Goal: Check status: Check status

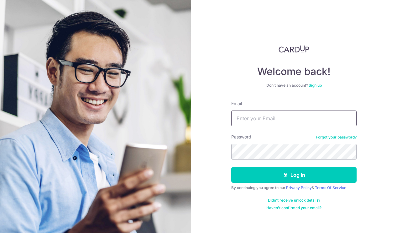
type input "[EMAIL_ADDRESS][DOMAIN_NAME]"
click at [294, 175] on button "Log in" at bounding box center [294, 175] width 125 height 16
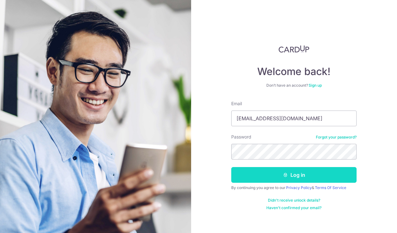
click at [272, 170] on button "Log in" at bounding box center [294, 175] width 125 height 16
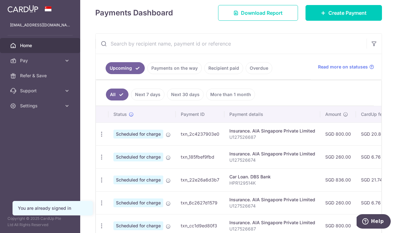
scroll to position [80, 0]
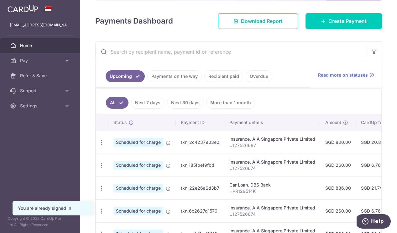
click at [147, 103] on link "Next 7 days" at bounding box center [148, 103] width 34 height 12
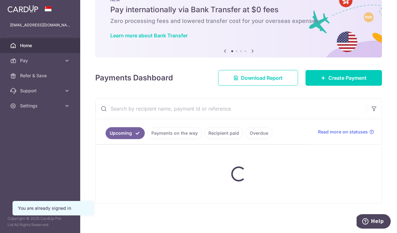
scroll to position [23, 0]
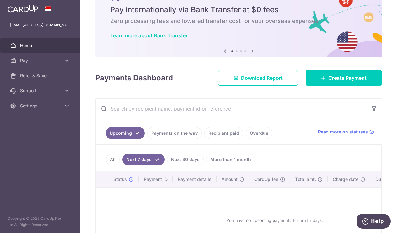
click at [221, 131] on link "Recipient paid" at bounding box center [224, 133] width 39 height 12
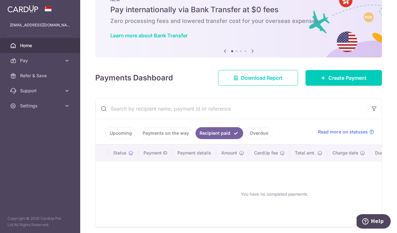
click at [131, 133] on link "Upcoming" at bounding box center [121, 133] width 30 height 12
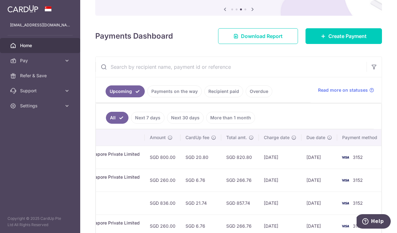
scroll to position [65, 0]
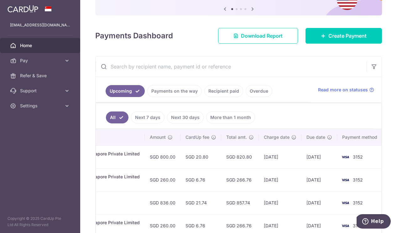
click at [189, 93] on link "Payments on the way" at bounding box center [174, 91] width 55 height 12
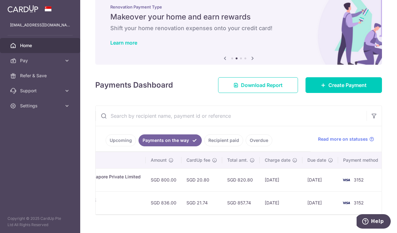
scroll to position [19, 0]
